Goal: Information Seeking & Learning: Check status

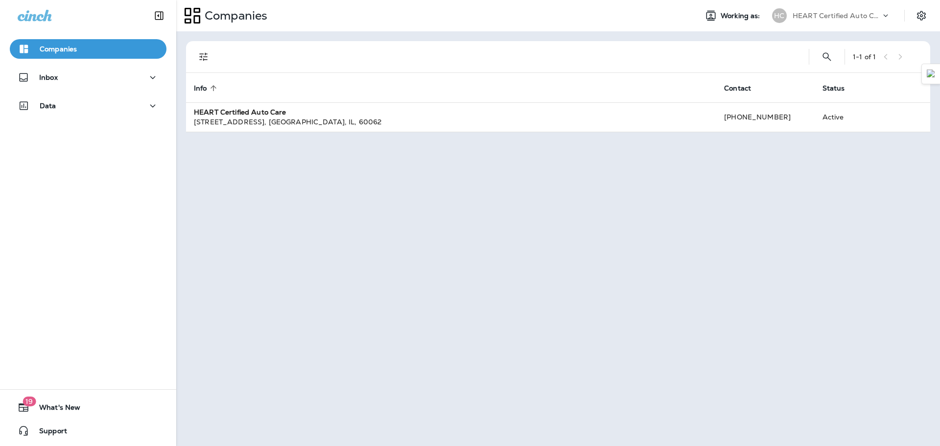
click at [78, 87] on div "Inbox" at bounding box center [88, 80] width 176 height 24
click at [75, 77] on div "Inbox" at bounding box center [88, 77] width 141 height 12
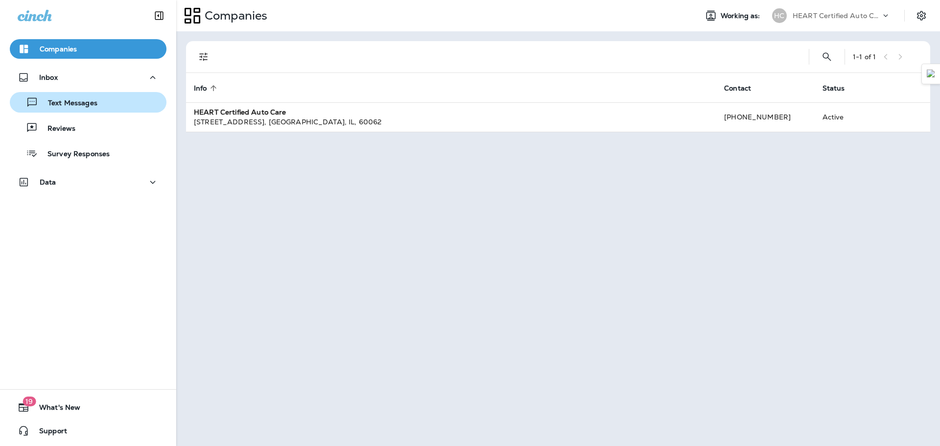
click at [108, 104] on div "Text Messages" at bounding box center [88, 102] width 149 height 15
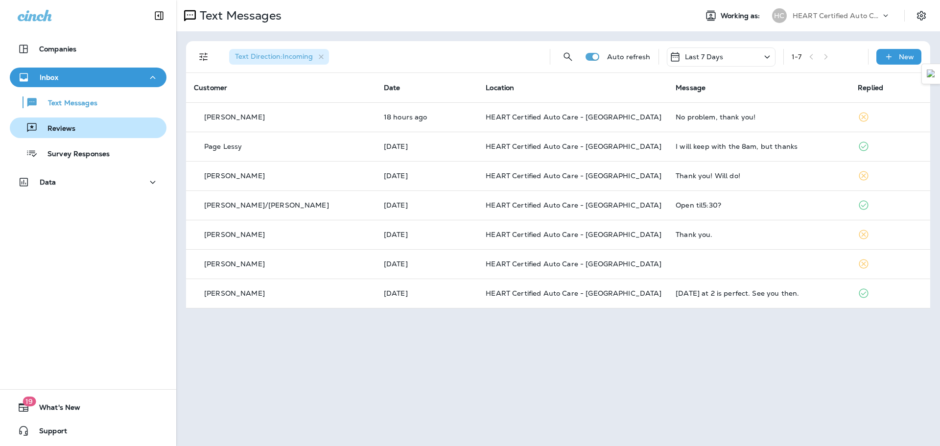
click at [99, 132] on div "Reviews" at bounding box center [88, 127] width 149 height 15
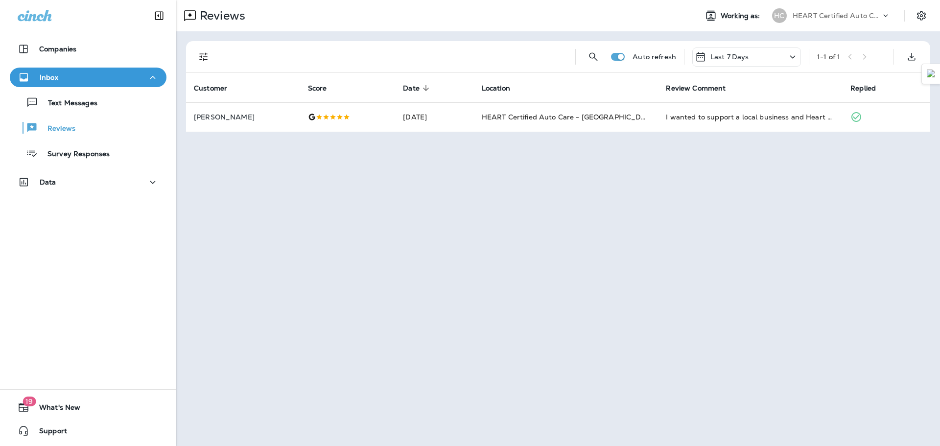
click at [799, 55] on div "Last 7 Days" at bounding box center [746, 56] width 109 height 19
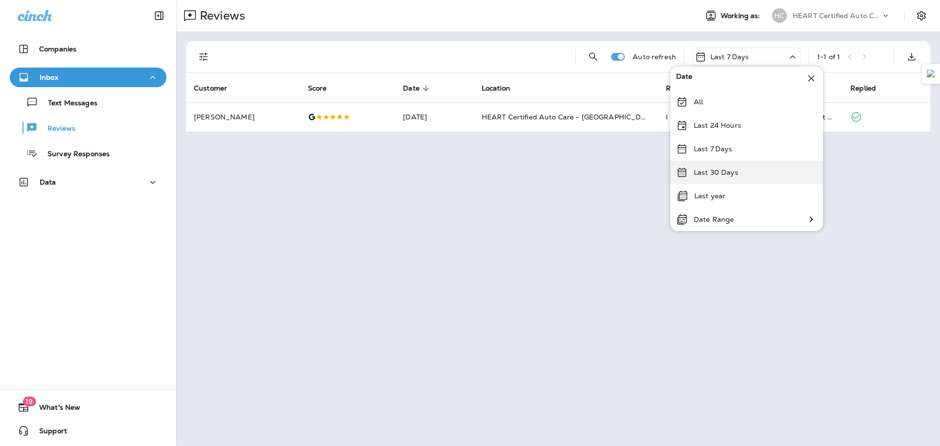
click at [705, 172] on p "Last 30 Days" at bounding box center [716, 172] width 45 height 8
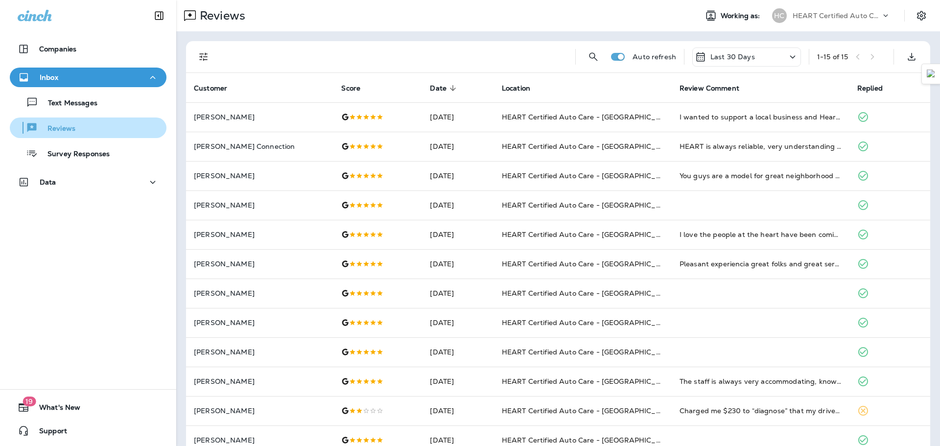
click at [81, 127] on div "Reviews" at bounding box center [88, 127] width 149 height 15
click at [52, 78] on p "Inbox" at bounding box center [49, 77] width 19 height 8
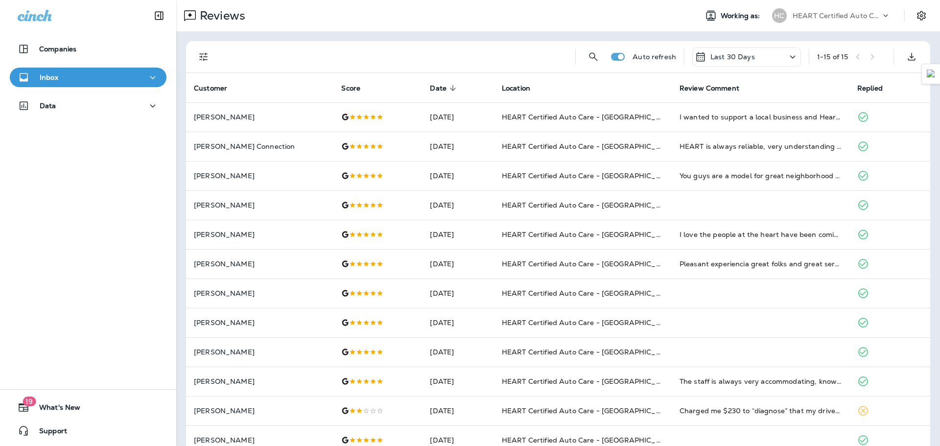
click at [56, 78] on p "Inbox" at bounding box center [49, 77] width 19 height 8
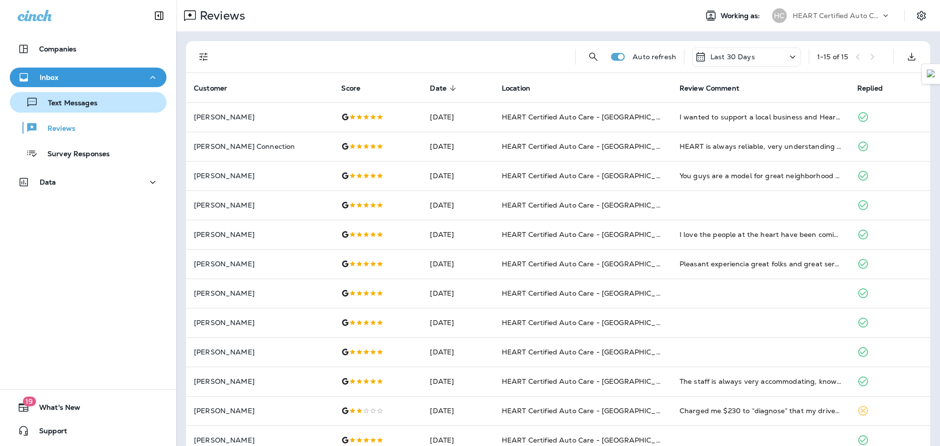
click at [67, 104] on p "Text Messages" at bounding box center [67, 103] width 59 height 9
